Goal: Communication & Community: Answer question/provide support

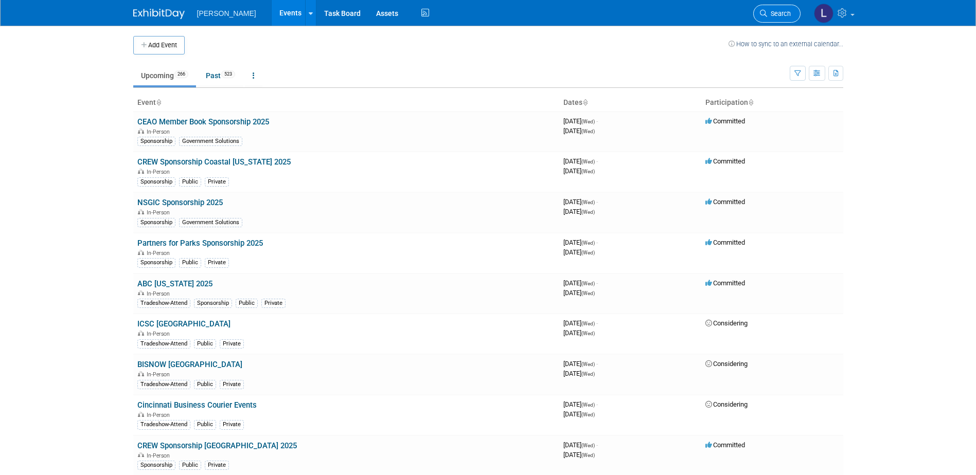
click at [780, 15] on span "Search" at bounding box center [779, 14] width 24 height 8
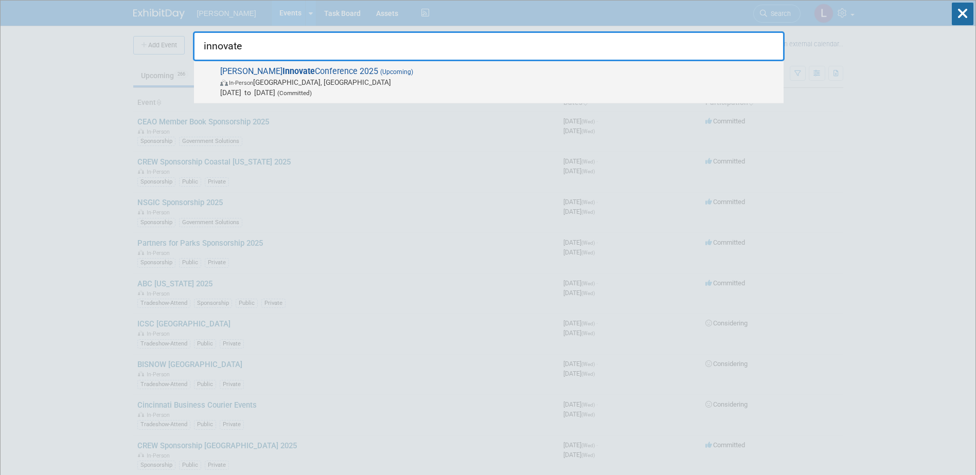
type input "innovate"
click at [694, 87] on span "[DATE] to [DATE] (Committed)" at bounding box center [499, 92] width 558 height 10
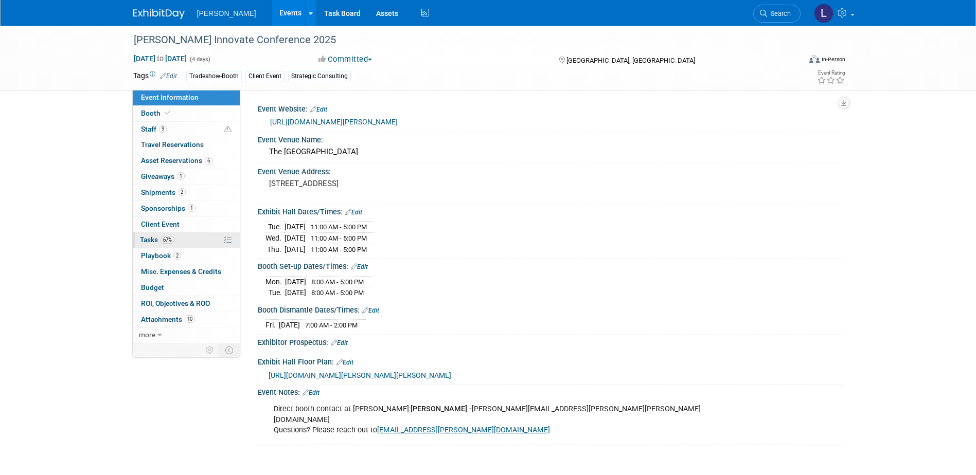
click at [145, 238] on span "Tasks 67%" at bounding box center [157, 240] width 34 height 8
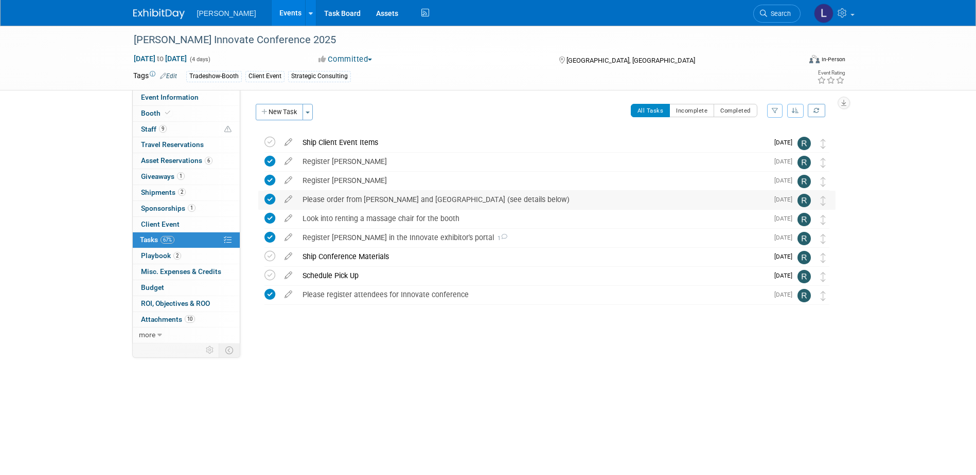
click at [368, 201] on div "Please order from Freeman and Salt Palace Convention Center (see details below)" at bounding box center [532, 199] width 471 height 17
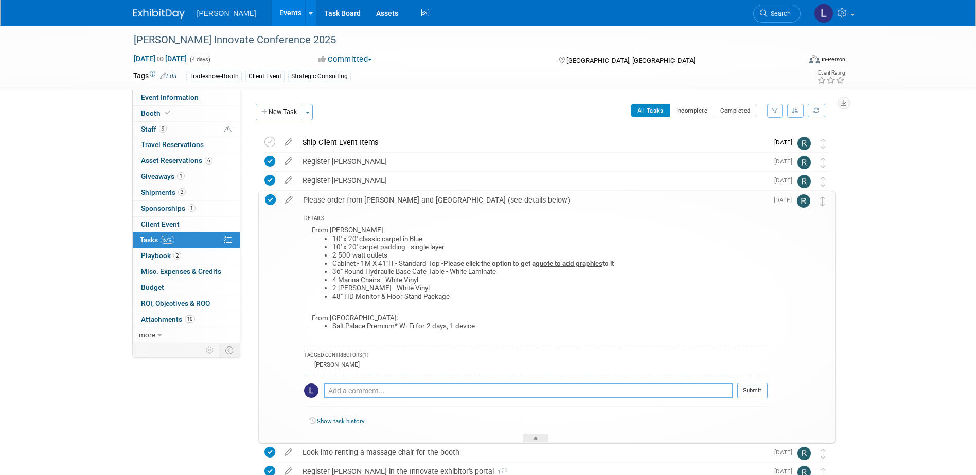
click at [372, 390] on textarea at bounding box center [529, 390] width 410 height 15
type textarea "@"
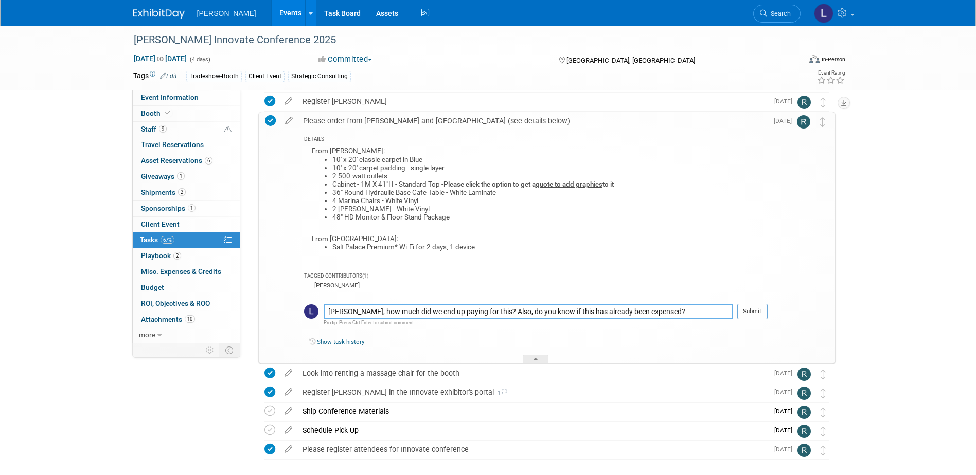
scroll to position [103, 0]
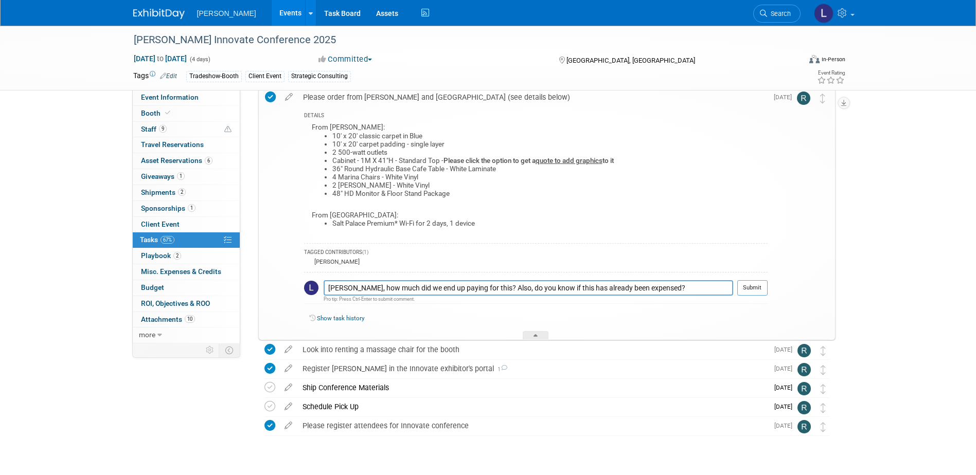
click at [333, 318] on link "Show task history" at bounding box center [340, 318] width 47 height 7
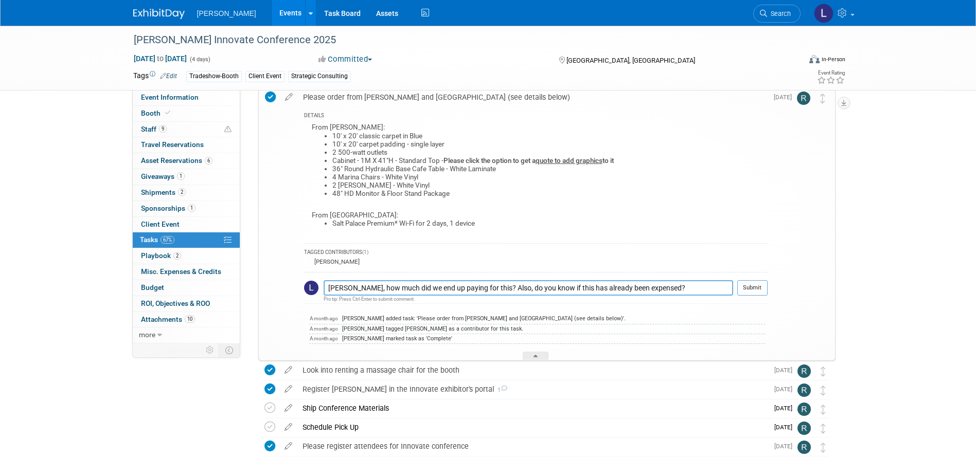
click at [662, 286] on textarea "Rebecca, how much did we end up paying for this? Also, do you know if this has …" at bounding box center [529, 287] width 410 height 15
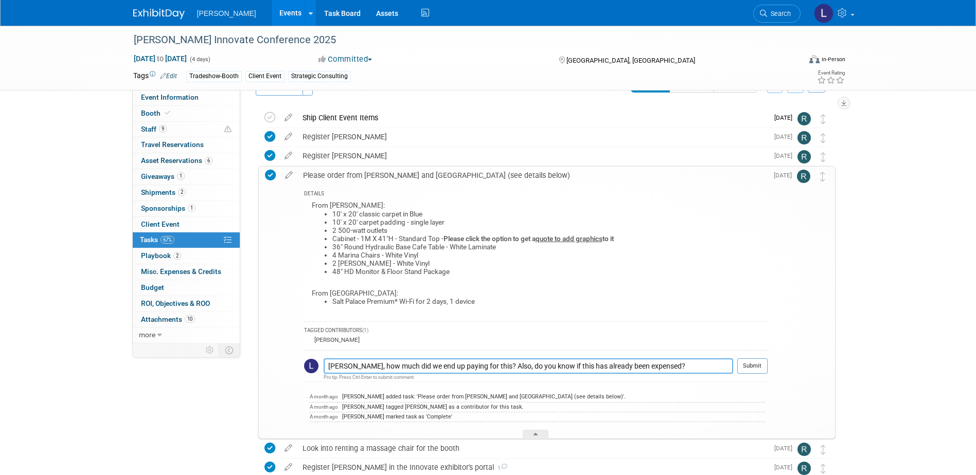
scroll to position [0, 0]
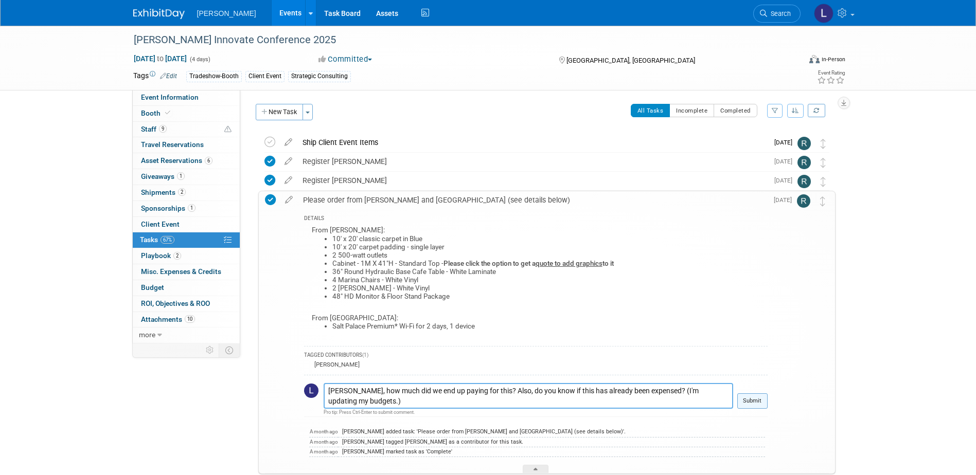
type textarea "Rebecca, how much did we end up paying for this? Also, do you know if this has …"
click at [756, 399] on button "Submit" at bounding box center [752, 401] width 30 height 15
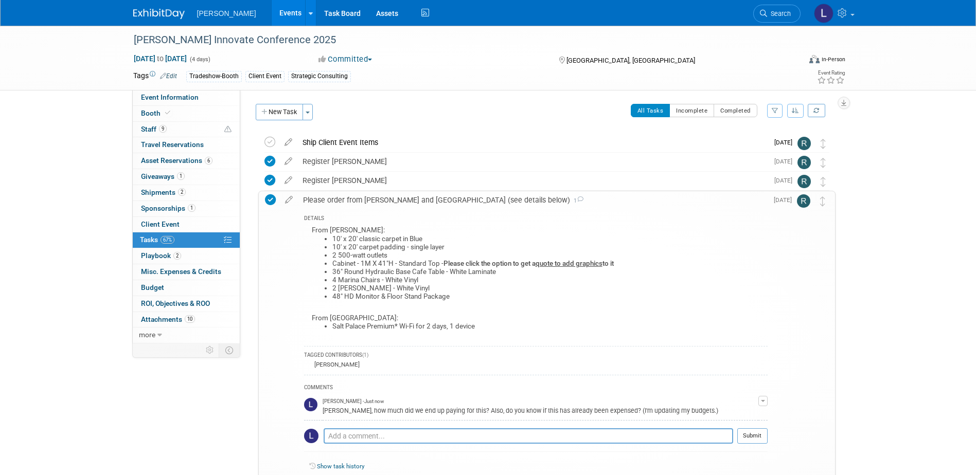
click at [580, 201] on icon at bounding box center [580, 200] width 7 height 6
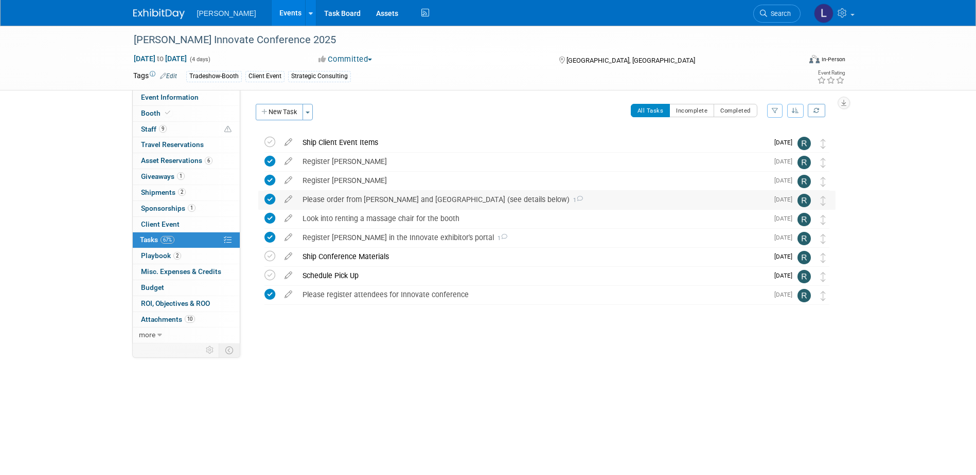
click at [581, 201] on icon at bounding box center [579, 199] width 7 height 6
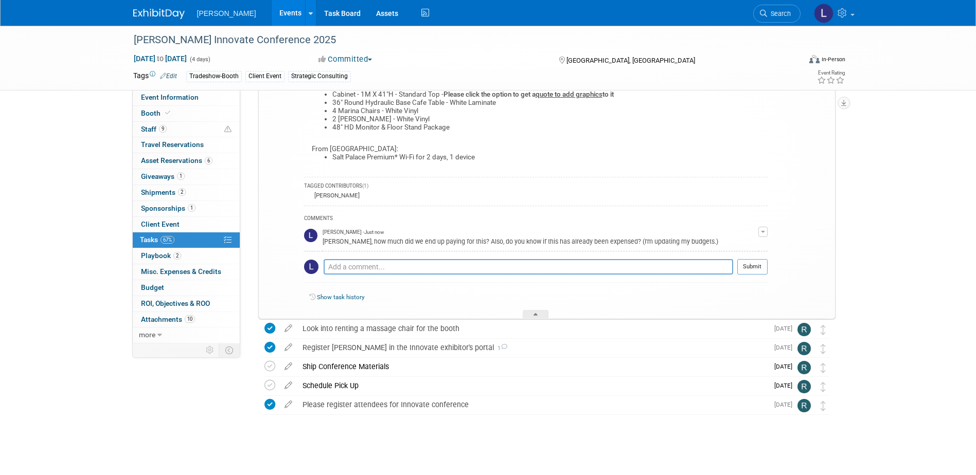
scroll to position [172, 0]
click at [333, 294] on link "Show task history" at bounding box center [340, 294] width 47 height 7
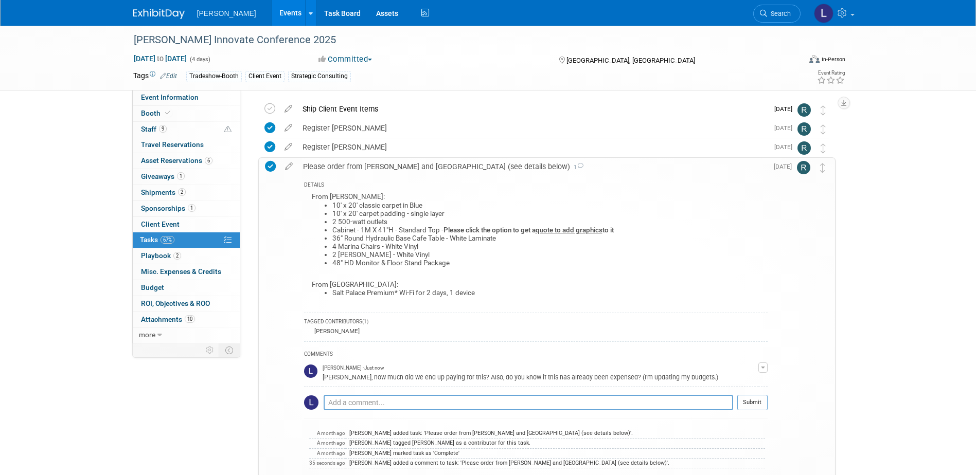
scroll to position [17, 0]
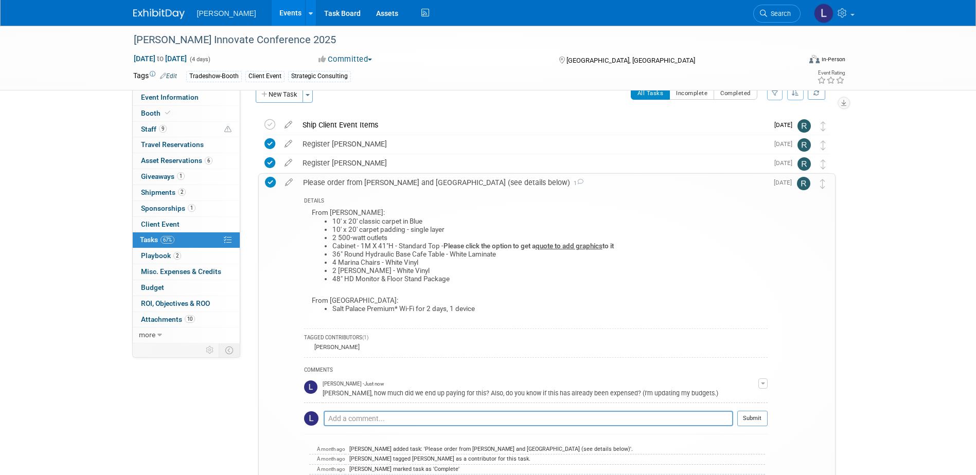
click at [101, 215] on div "Trimble Innovate Conference 2025 Oct 14, 2025 to Oct 17, 2025 (4 days) Oct 14, …" at bounding box center [488, 334] width 976 height 652
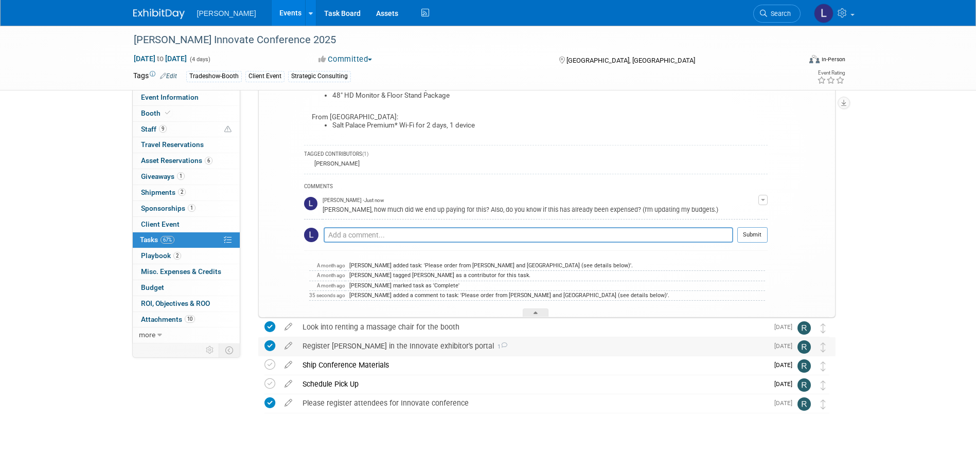
scroll to position [202, 0]
